Goal: Information Seeking & Learning: Learn about a topic

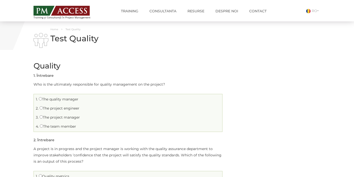
scroll to position [1, 0]
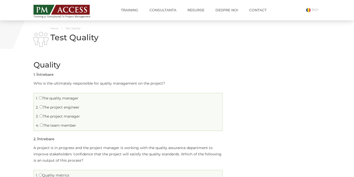
click at [75, 84] on p "Who is the ultimately responsible for quality management on the project?" at bounding box center [128, 83] width 189 height 6
click at [41, 116] on input "The project manager" at bounding box center [41, 115] width 3 height 3
radio input "true"
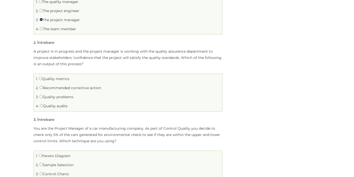
scroll to position [118, 0]
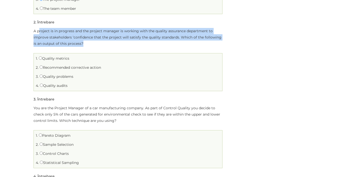
drag, startPoint x: 38, startPoint y: 34, endPoint x: 99, endPoint y: 44, distance: 61.9
click at [99, 44] on p "A project is in progress and the project manager is working with the quality as…" at bounding box center [128, 37] width 189 height 19
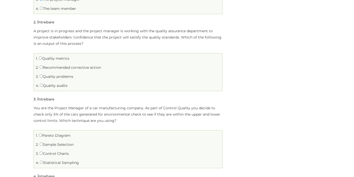
click at [43, 59] on label "Quality metrics" at bounding box center [54, 58] width 31 height 5
click at [42, 59] on input "Quality metrics" at bounding box center [40, 57] width 3 height 3
radio input "true"
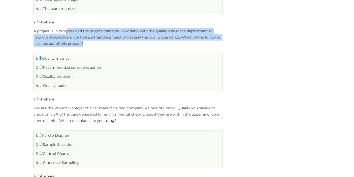
drag, startPoint x: 66, startPoint y: 31, endPoint x: 99, endPoint y: 43, distance: 35.3
click at [99, 43] on p "A project is in progress and the project manager is working with the quality as…" at bounding box center [128, 37] width 189 height 19
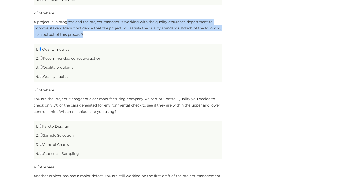
scroll to position [128, 0]
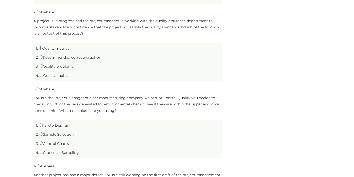
click at [169, 106] on p "You are the Project Manager of a car manufacturing company. As part of Control …" at bounding box center [128, 104] width 189 height 19
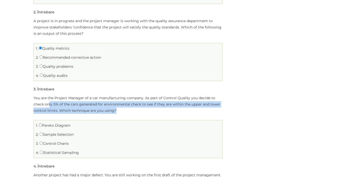
drag, startPoint x: 42, startPoint y: 104, endPoint x: 174, endPoint y: 108, distance: 131.4
click at [174, 108] on p "You are the Project Manager of a car manufacturing company. As part of Control …" at bounding box center [128, 104] width 189 height 19
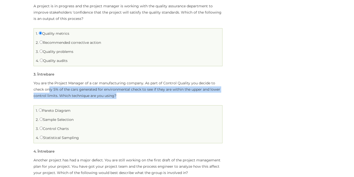
scroll to position [144, 0]
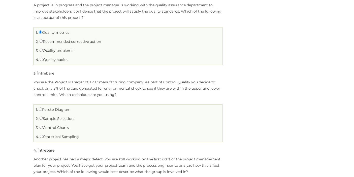
click at [195, 84] on p "You are the Project Manager of a car manufacturing company. As part of Control …" at bounding box center [128, 88] width 189 height 19
drag, startPoint x: 47, startPoint y: 87, endPoint x: 109, endPoint y: 89, distance: 62.6
click at [109, 89] on p "You are the Project Manager of a car manufacturing company. As part of Control …" at bounding box center [128, 88] width 189 height 19
click at [41, 137] on input "Statistical Sampling" at bounding box center [41, 136] width 3 height 3
radio input "true"
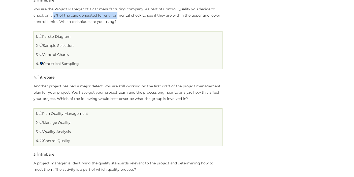
scroll to position [217, 0]
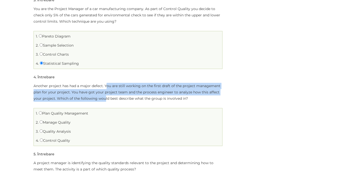
drag, startPoint x: 107, startPoint y: 86, endPoint x: 105, endPoint y: 98, distance: 11.7
click at [105, 98] on p "Another project has had a major defect. You are still working on the first draf…" at bounding box center [128, 92] width 189 height 19
click at [39, 113] on input "Plan Quality Management" at bounding box center [40, 112] width 3 height 3
radio input "true"
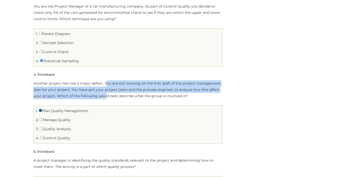
scroll to position [220, 0]
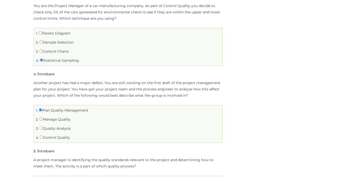
click at [98, 128] on li "3. Quality Analysis" at bounding box center [128, 129] width 186 height 8
click at [67, 121] on label "Manage Quality" at bounding box center [55, 119] width 31 height 5
click at [43, 121] on input "Manage Quality" at bounding box center [41, 118] width 3 height 3
radio input "true"
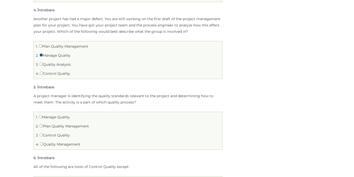
scroll to position [290, 0]
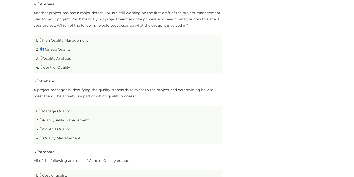
click at [54, 121] on label "Plan Quality Management" at bounding box center [64, 120] width 49 height 5
click at [43, 121] on input "Plan Quality Management" at bounding box center [41, 119] width 3 height 3
radio input "true"
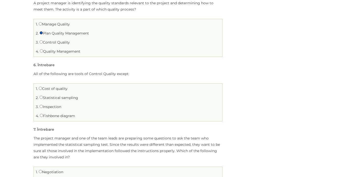
scroll to position [396, 0]
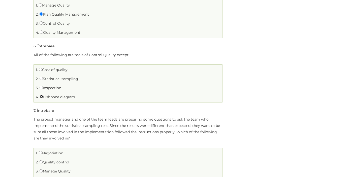
click at [41, 97] on input "Fishbone diagram" at bounding box center [41, 96] width 3 height 3
radio input "true"
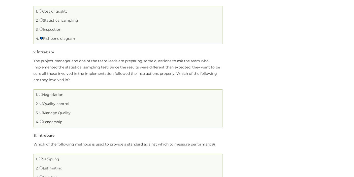
scroll to position [456, 0]
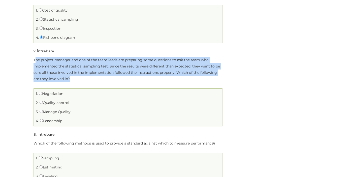
drag, startPoint x: 35, startPoint y: 60, endPoint x: 87, endPoint y: 78, distance: 56.0
click at [87, 78] on p "The project manager and one of the team leads are preparing some questions to a…" at bounding box center [128, 69] width 189 height 25
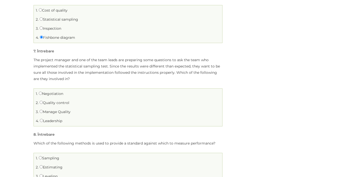
click at [101, 67] on p "The project manager and one of the team leads are preparing some questions to a…" at bounding box center [128, 69] width 189 height 25
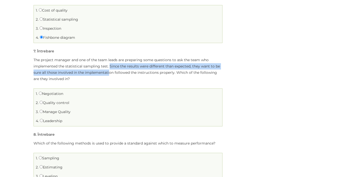
drag, startPoint x: 99, startPoint y: 66, endPoint x: 101, endPoint y: 74, distance: 8.6
click at [101, 74] on p "The project manager and one of the team leads are preparing some questions to a…" at bounding box center [128, 69] width 189 height 25
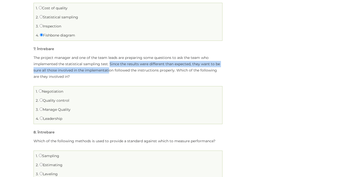
scroll to position [459, 0]
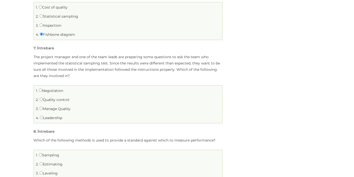
click at [43, 100] on label "Quality control" at bounding box center [55, 100] width 30 height 5
click at [43, 100] on input "Quality control" at bounding box center [41, 99] width 3 height 3
radio input "true"
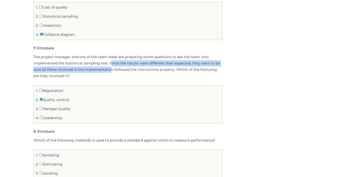
drag, startPoint x: 101, startPoint y: 63, endPoint x: 102, endPoint y: 69, distance: 6.4
click at [102, 69] on p "The project manager and one of the team leads are preparing some questions to a…" at bounding box center [128, 66] width 189 height 25
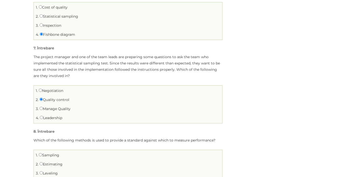
click at [99, 118] on li "4. Leadership" at bounding box center [128, 118] width 186 height 8
click at [68, 109] on label "Manage Quality" at bounding box center [55, 109] width 31 height 5
click at [43, 109] on input "Manage Quality" at bounding box center [41, 108] width 3 height 3
radio input "true"
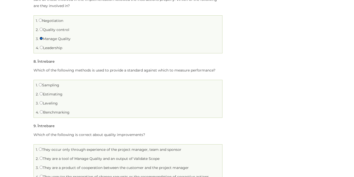
scroll to position [533, 0]
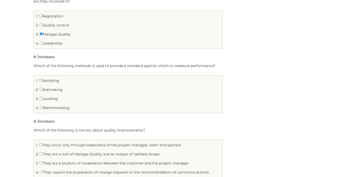
click at [50, 108] on label "Benchmarking" at bounding box center [55, 108] width 30 height 5
click at [43, 108] on input "Benchmarking" at bounding box center [41, 107] width 3 height 3
radio input "true"
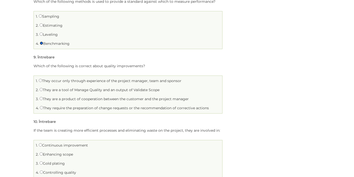
scroll to position [599, 0]
click at [63, 108] on label "They require the preparation of change requests or the recommendation of correc…" at bounding box center [124, 107] width 169 height 5
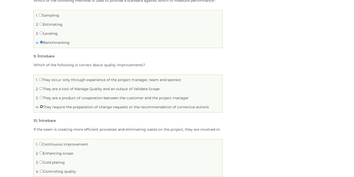
click at [43, 108] on input "They require the preparation of change requests or the recommendation of correc…" at bounding box center [41, 106] width 3 height 3
radio input "true"
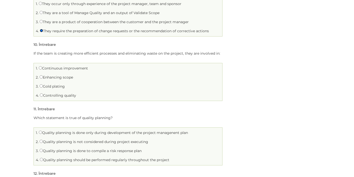
scroll to position [701, 0]
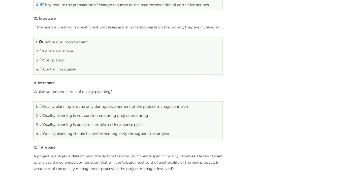
click at [39, 43] on input "Continuous improvement" at bounding box center [40, 41] width 3 height 3
radio input "true"
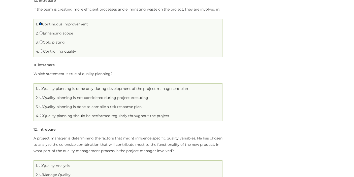
scroll to position [749, 0]
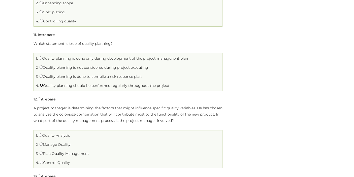
click at [42, 87] on input "Quality planning should be performed regularly throughout the project" at bounding box center [41, 85] width 3 height 3
radio input "true"
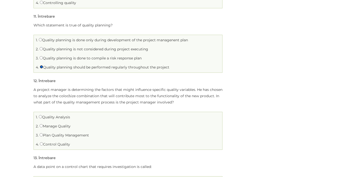
scroll to position [769, 0]
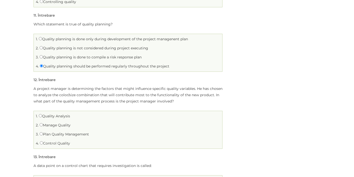
drag, startPoint x: 35, startPoint y: 88, endPoint x: 118, endPoint y: 101, distance: 84.9
click at [118, 101] on p "A project manager is determining the factors that might influence specific qual…" at bounding box center [128, 95] width 189 height 19
click at [42, 117] on label "Quality Analysis" at bounding box center [54, 116] width 31 height 5
click at [42, 117] on input "Quality Analysis" at bounding box center [40, 115] width 3 height 3
radio input "true"
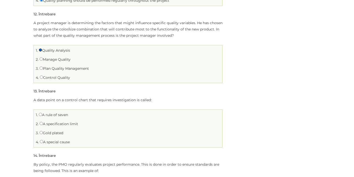
scroll to position [869, 0]
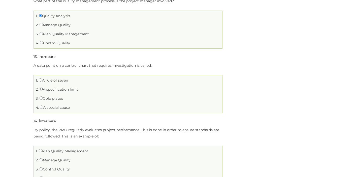
click at [41, 88] on input "A specification limit" at bounding box center [41, 88] width 3 height 3
radio input "true"
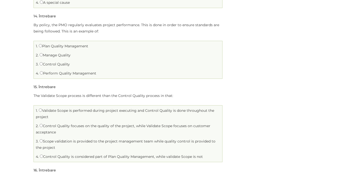
scroll to position [974, 0]
click at [40, 54] on input "Manage Quality" at bounding box center [41, 55] width 3 height 3
radio input "true"
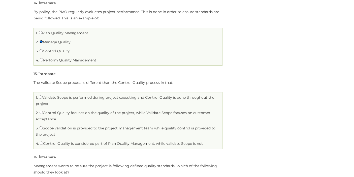
scroll to position [983, 0]
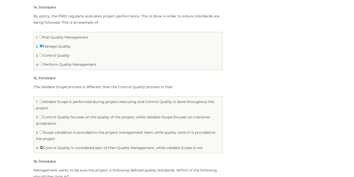
click at [42, 149] on input "Control Quality is considered part of Plan Quality Management, while validate S…" at bounding box center [41, 147] width 3 height 3
radio input "true"
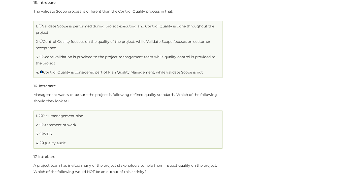
scroll to position [1060, 0]
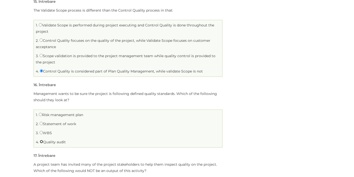
click at [40, 142] on input "Quality audit" at bounding box center [41, 141] width 3 height 3
radio input "true"
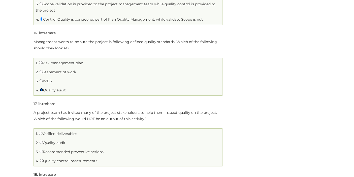
scroll to position [1136, 0]
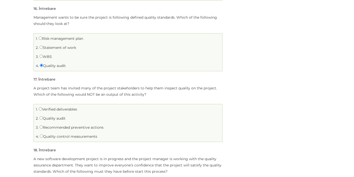
click at [43, 118] on label "Quality audit" at bounding box center [53, 118] width 26 height 5
click at [43, 118] on input "Quality audit" at bounding box center [41, 117] width 3 height 3
radio input "true"
click at [40, 109] on input "Verified deliverables" at bounding box center [40, 108] width 3 height 3
radio input "true"
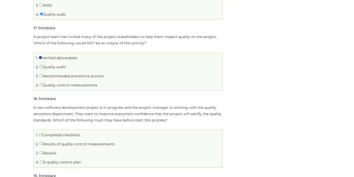
scroll to position [1187, 0]
click at [44, 68] on label "Quality audit" at bounding box center [53, 67] width 26 height 5
click at [43, 68] on input "Quality audit" at bounding box center [41, 66] width 3 height 3
radio input "true"
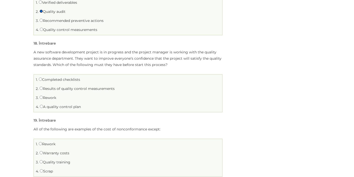
scroll to position [1249, 0]
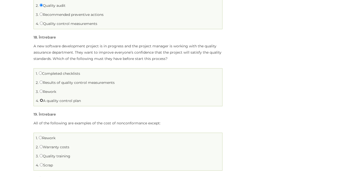
click at [42, 101] on input "A quality control plan" at bounding box center [41, 100] width 3 height 3
radio input "true"
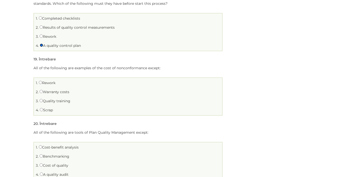
scroll to position [1319, 0]
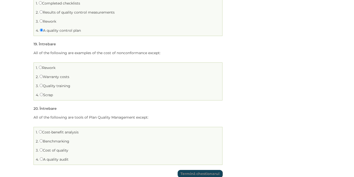
click at [43, 86] on label "Quality training" at bounding box center [55, 86] width 31 height 5
click at [43, 86] on input "Quality training" at bounding box center [41, 85] width 3 height 3
radio input "true"
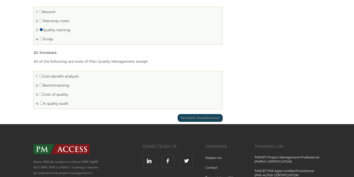
scroll to position [1375, 0]
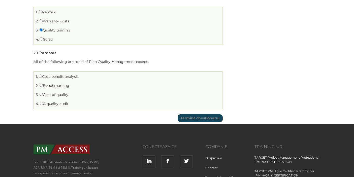
click at [48, 95] on label "Cost of quality" at bounding box center [54, 95] width 29 height 5
click at [43, 95] on input "Cost of quality" at bounding box center [41, 94] width 3 height 3
radio input "true"
click at [41, 78] on input "Cost-benefit analysis" at bounding box center [40, 76] width 3 height 3
radio input "true"
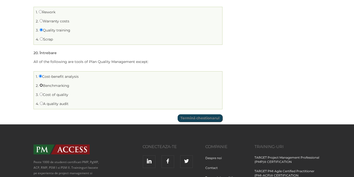
click at [40, 85] on input "Benchmarking" at bounding box center [41, 85] width 3 height 3
radio input "true"
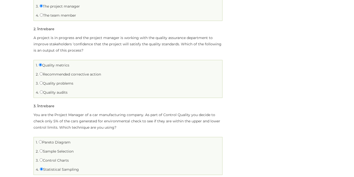
scroll to position [82, 0]
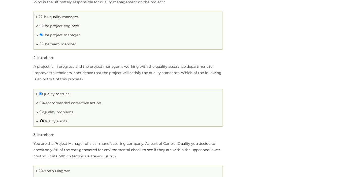
click at [42, 122] on input "Quality audits" at bounding box center [41, 120] width 3 height 3
radio input "true"
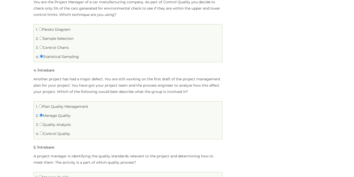
scroll to position [224, 0]
click at [40, 107] on input "Plan Quality Management" at bounding box center [40, 106] width 3 height 3
radio input "true"
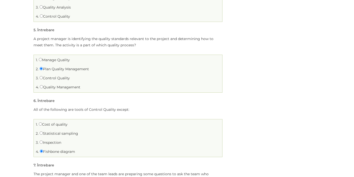
scroll to position [342, 0]
click at [41, 122] on input "Cost of quality" at bounding box center [40, 123] width 3 height 3
radio input "true"
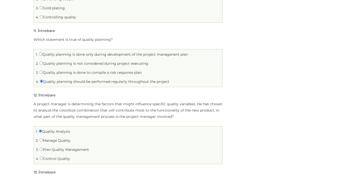
scroll to position [807, 0]
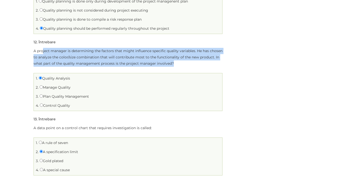
drag, startPoint x: 42, startPoint y: 51, endPoint x: 186, endPoint y: 63, distance: 144.7
click at [186, 63] on p "A project manager is determining the factors that might influence specific qual…" at bounding box center [128, 57] width 189 height 19
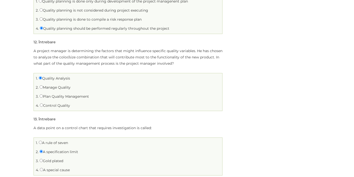
click at [142, 79] on li "1. Quality Analysis" at bounding box center [128, 79] width 186 height 8
click at [41, 96] on input "Plan Quality Management" at bounding box center [41, 96] width 3 height 3
radio input "true"
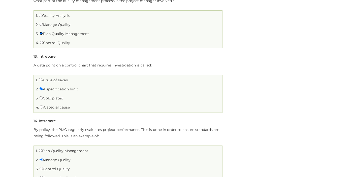
scroll to position [882, 0]
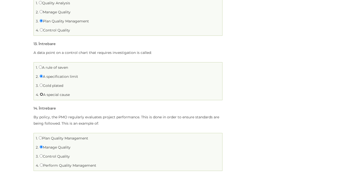
click at [42, 94] on input "A special cause" at bounding box center [41, 94] width 3 height 3
radio input "true"
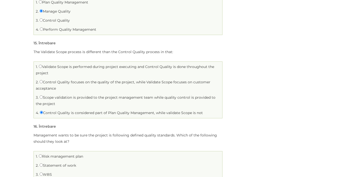
scroll to position [1019, 0]
click at [41, 82] on input "Control Quality focuses on the quality of the project, while Validate Scope foc…" at bounding box center [41, 81] width 3 height 3
radio input "true"
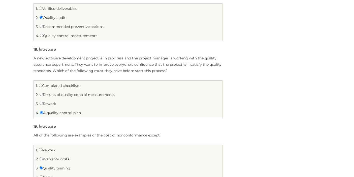
scroll to position [1226, 0]
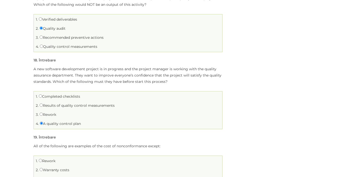
click at [42, 97] on label "Completed checklists" at bounding box center [59, 96] width 41 height 5
click at [42, 97] on input "Completed checklists" at bounding box center [40, 96] width 3 height 3
radio input "true"
click at [40, 106] on input "Results of quality control measurements" at bounding box center [41, 105] width 3 height 3
radio input "true"
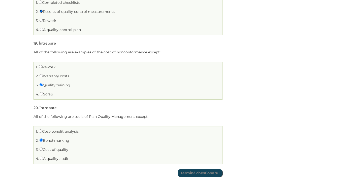
scroll to position [1332, 0]
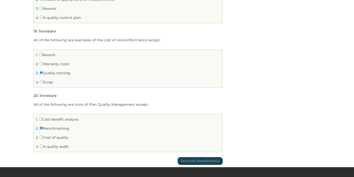
click at [54, 147] on label "A quality audit" at bounding box center [54, 146] width 29 height 5
click at [43, 147] on input "A quality audit" at bounding box center [41, 146] width 3 height 3
radio input "true"
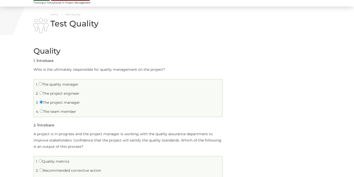
scroll to position [96, 0]
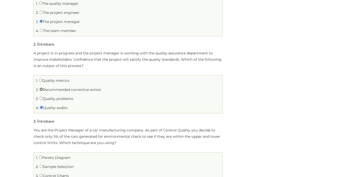
click at [41, 90] on input "Recommended corrective action" at bounding box center [41, 89] width 3 height 3
radio input "true"
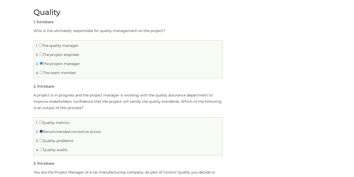
scroll to position [67, 0]
